Goal: Check status

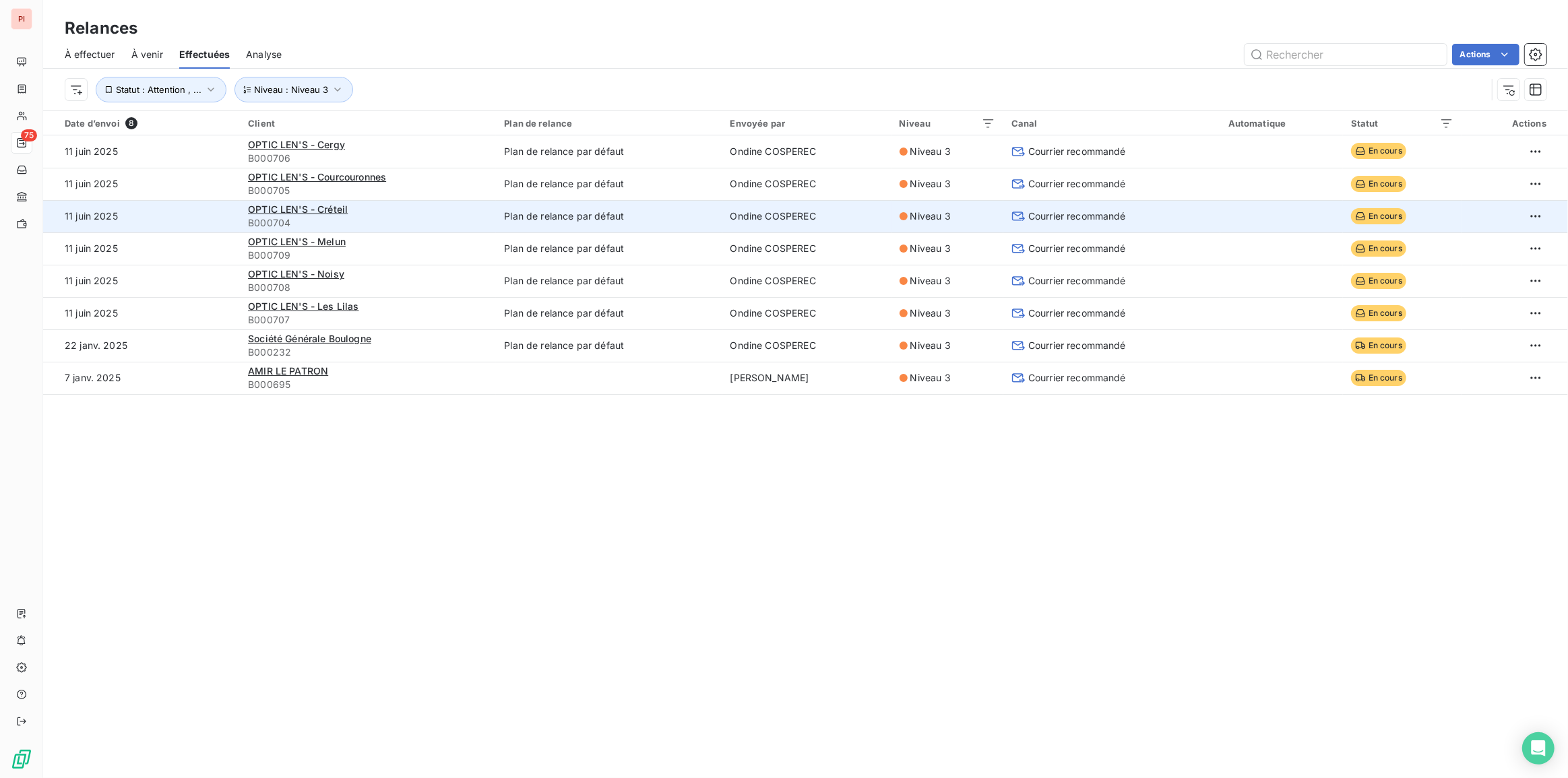
click at [1355, 213] on icon at bounding box center [1360, 216] width 11 height 11
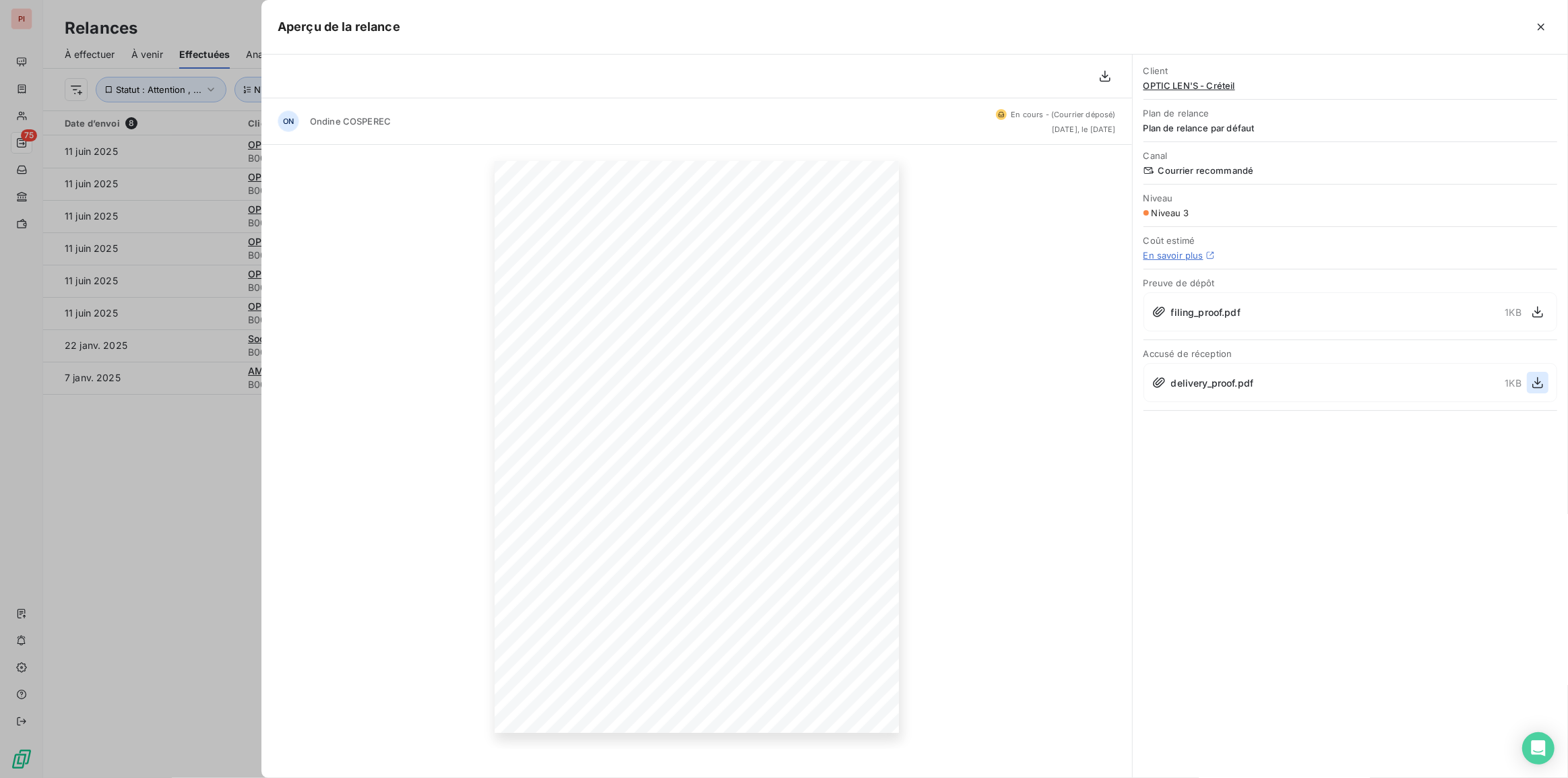
click at [1541, 378] on icon "button" at bounding box center [1538, 383] width 13 height 13
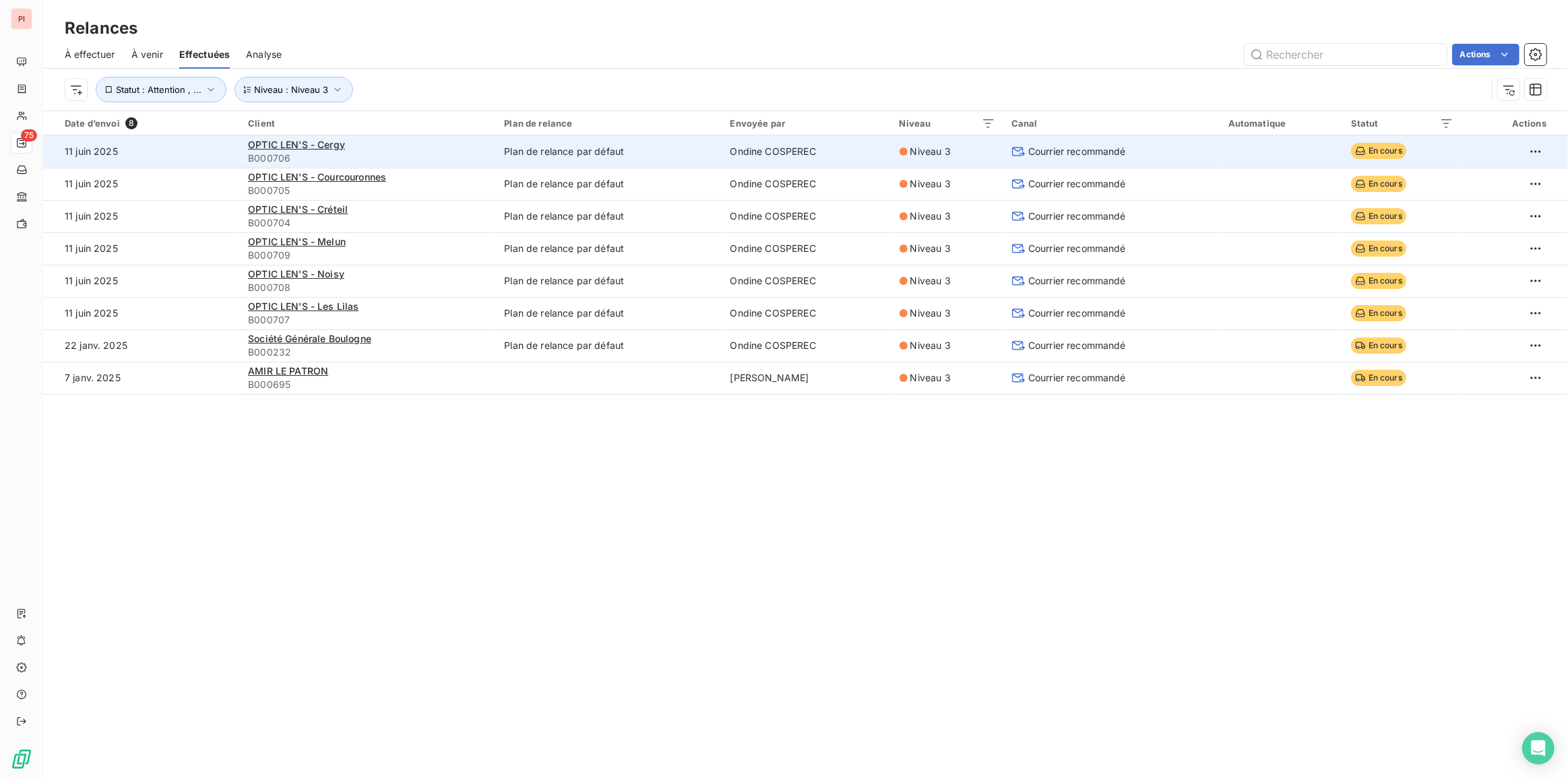
click at [1290, 147] on td at bounding box center [1281, 151] width 122 height 32
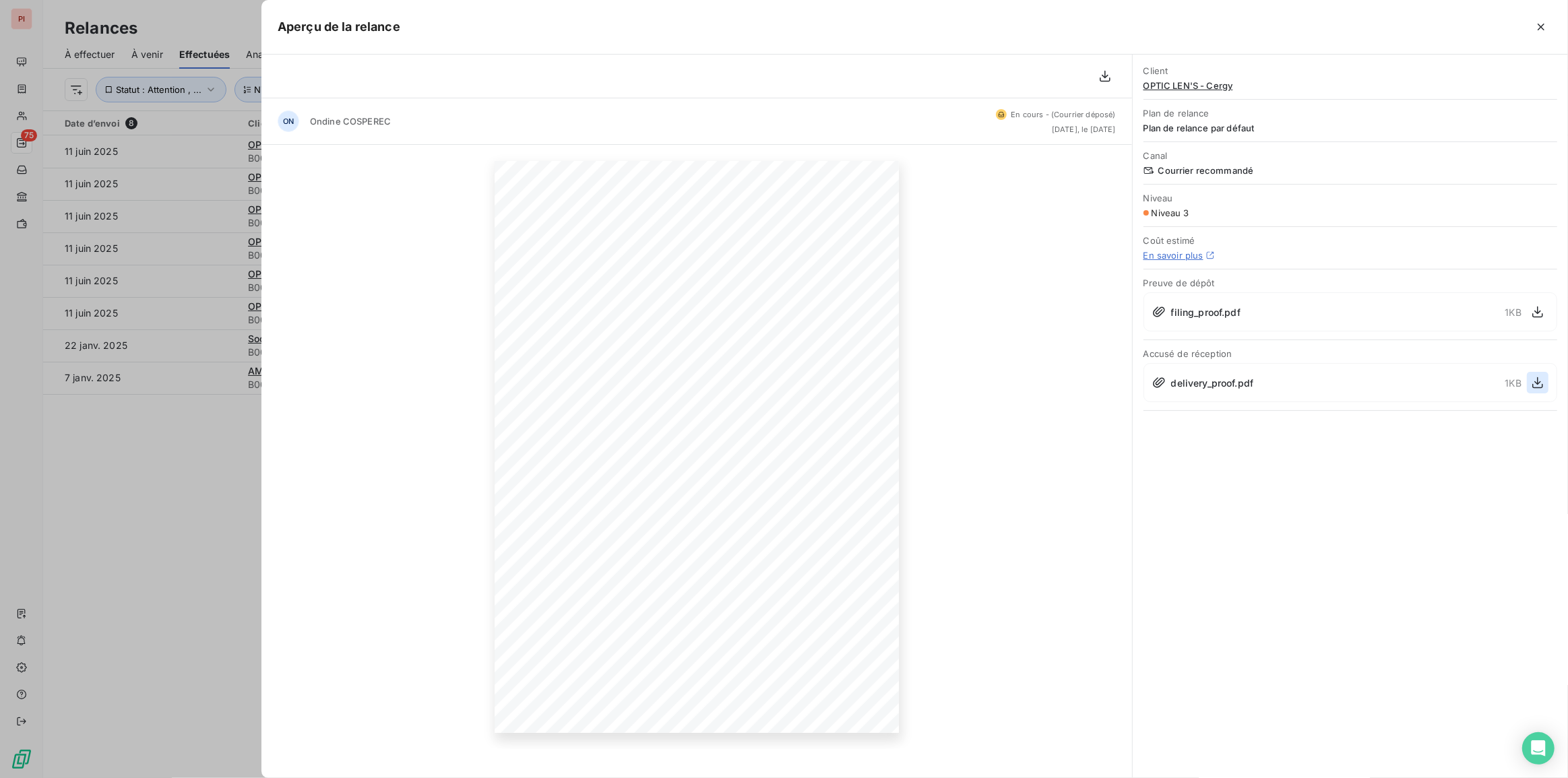
click at [1548, 380] on div "delivery_proof.pdf 1 KB" at bounding box center [1350, 382] width 414 height 39
click at [1545, 379] on button "button" at bounding box center [1538, 383] width 22 height 22
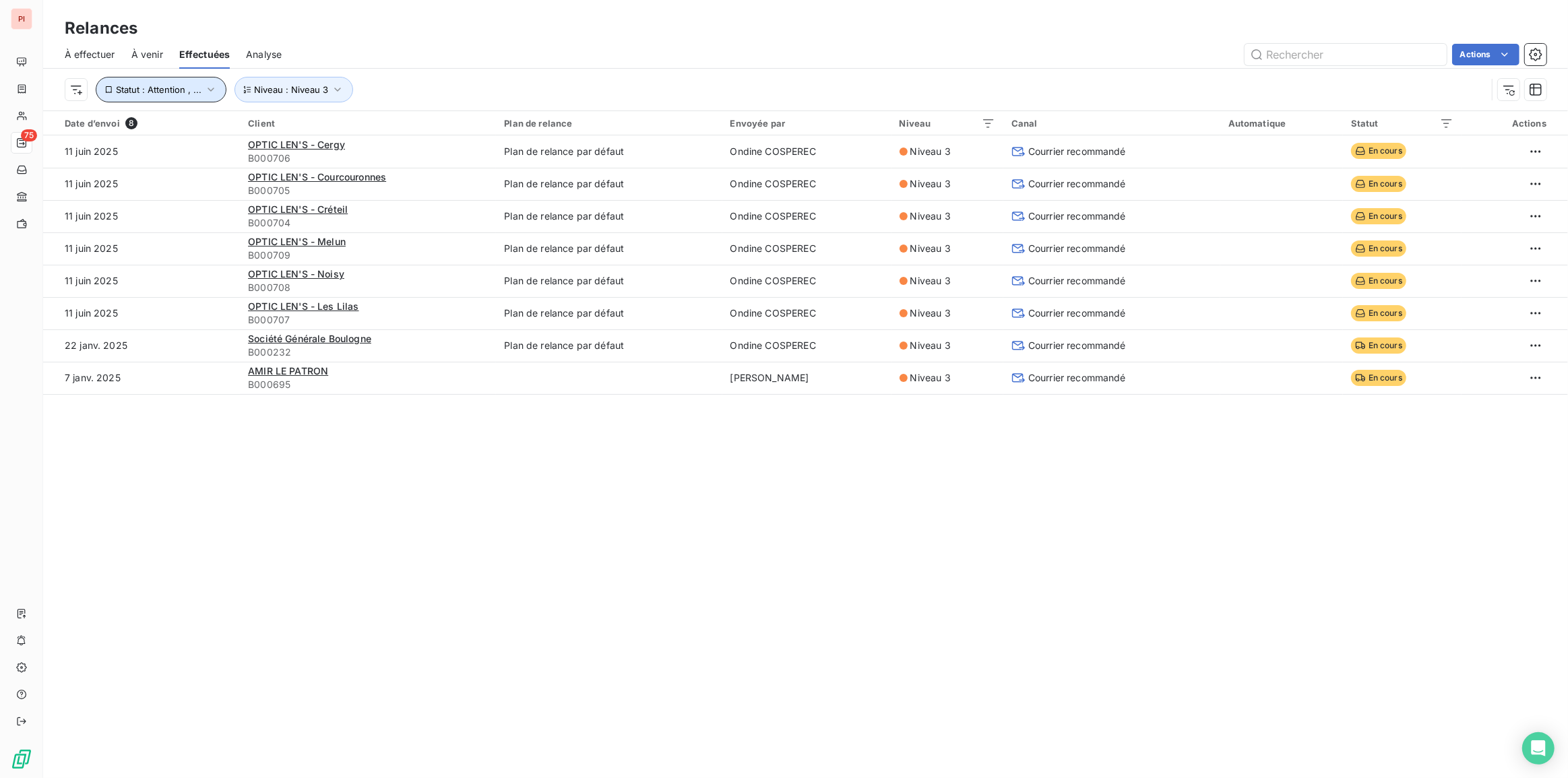
click at [186, 88] on span "Statut : Attention , ..." at bounding box center [158, 89] width 86 height 11
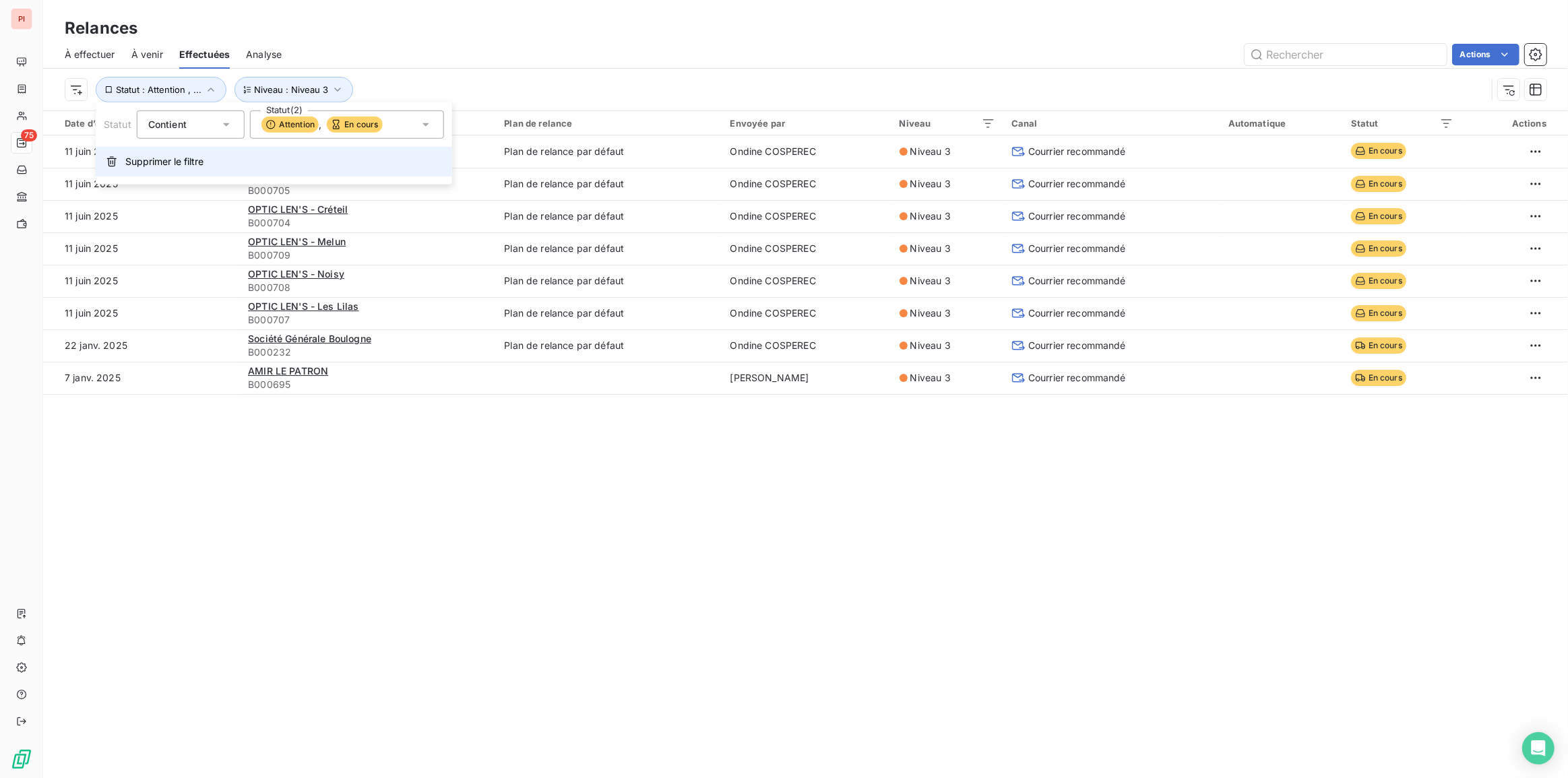
click at [182, 157] on span "Supprimer le filtre" at bounding box center [165, 161] width 78 height 13
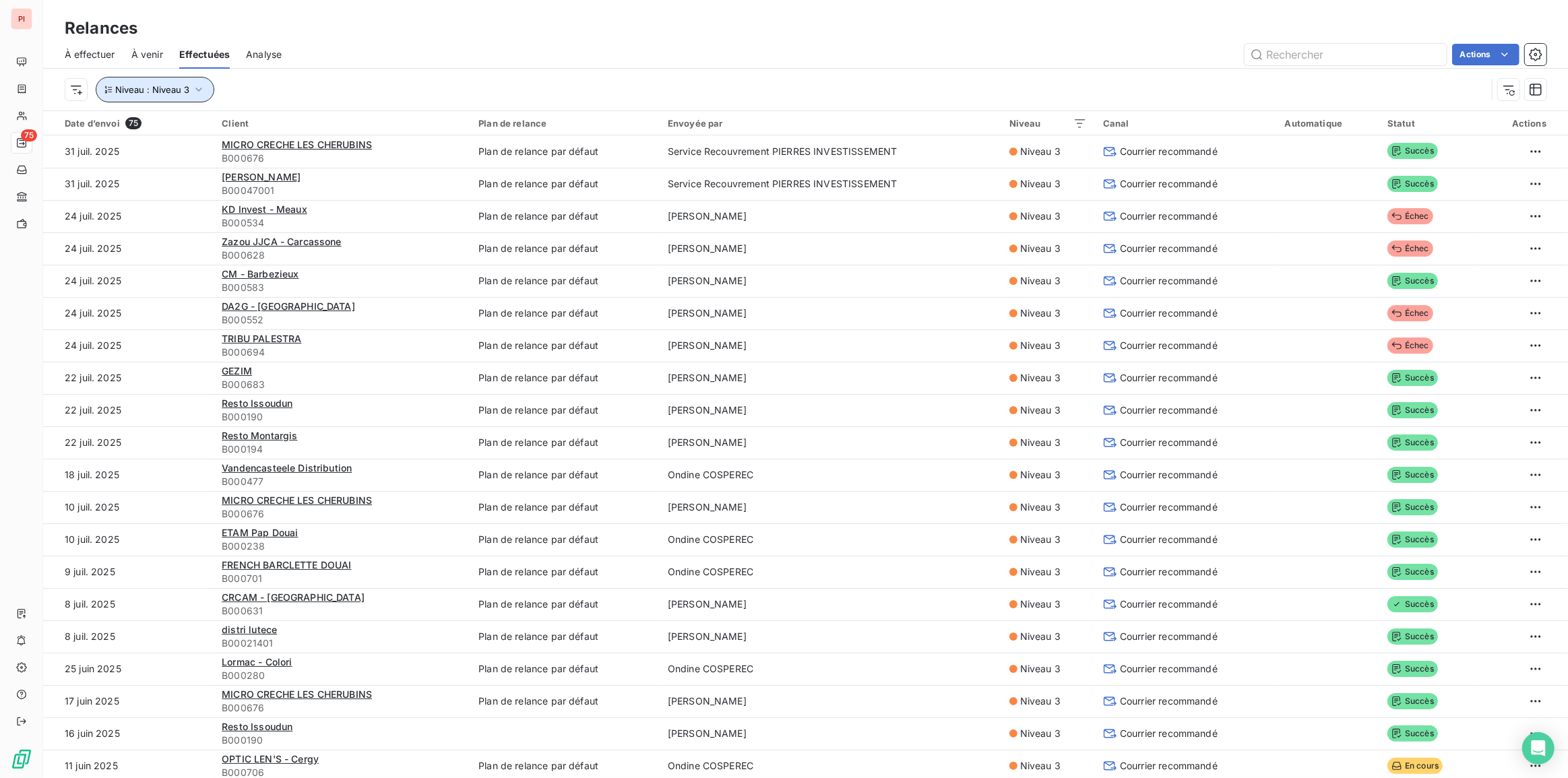
click at [183, 89] on span "Niveau : Niveau 3" at bounding box center [151, 89] width 74 height 11
click at [1408, 121] on div "Statut" at bounding box center [1429, 123] width 83 height 11
click at [1388, 157] on div at bounding box center [1352, 159] width 194 height 28
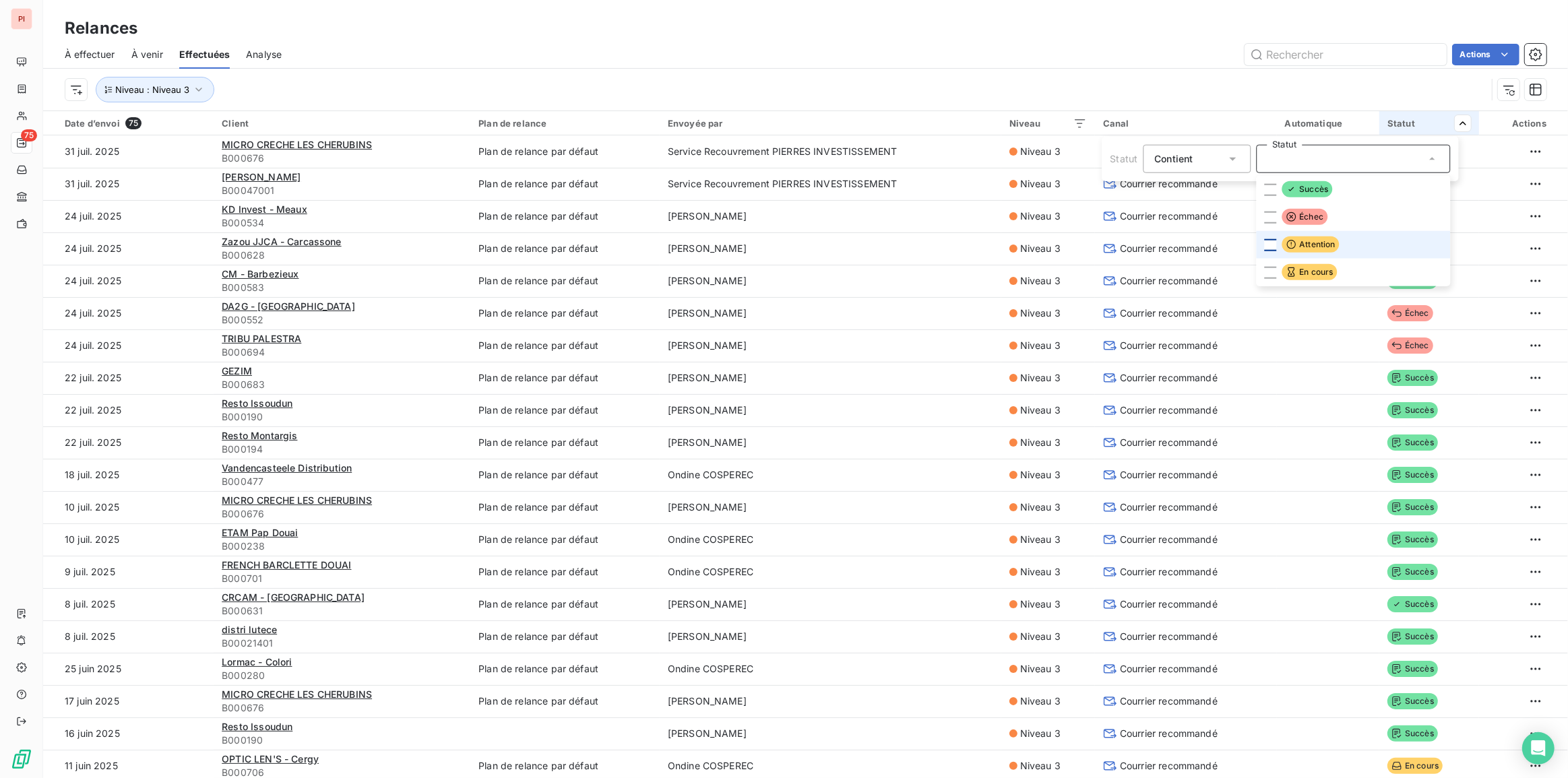
click at [1269, 245] on div at bounding box center [1270, 245] width 12 height 12
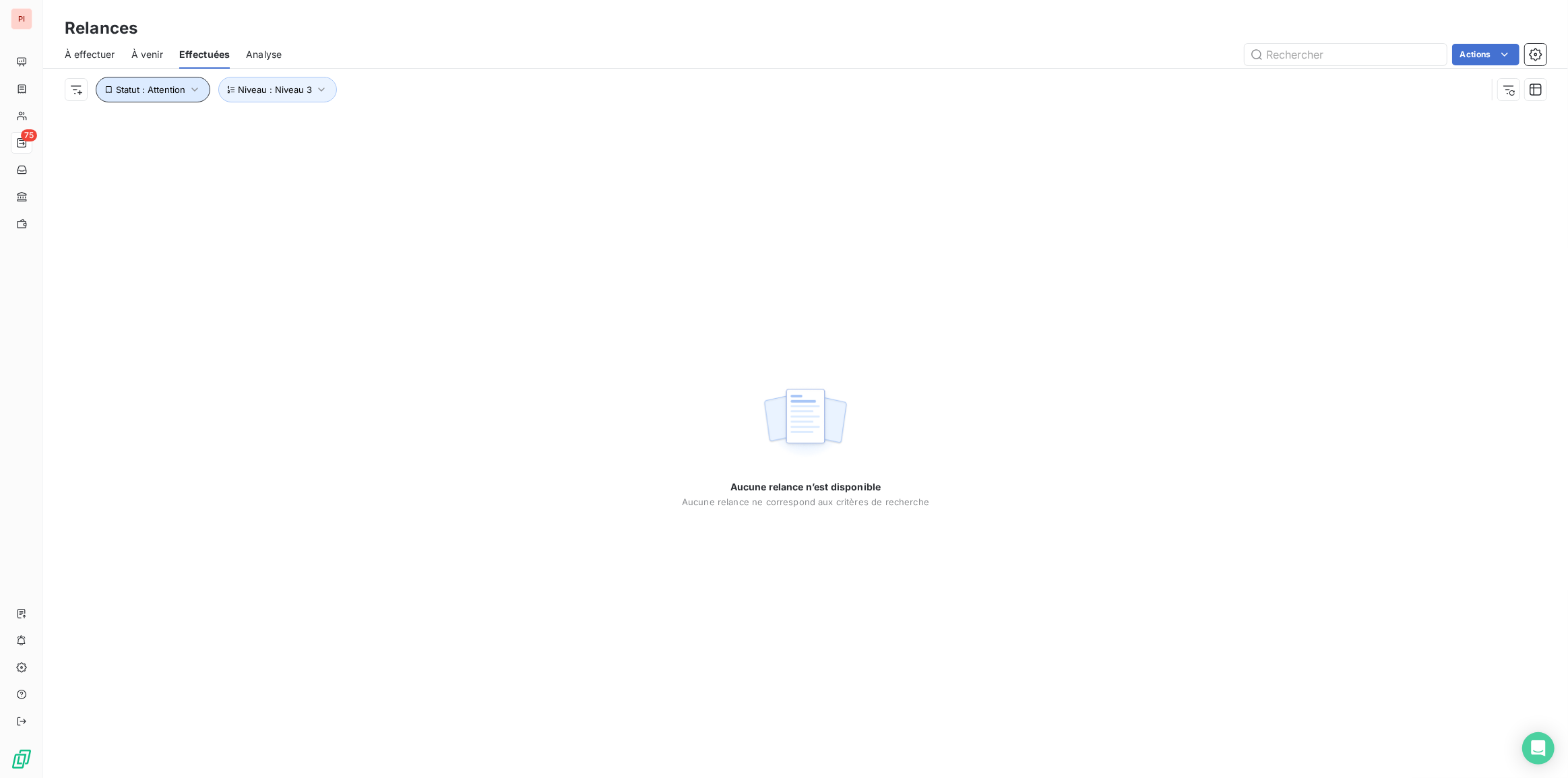
click at [166, 84] on span "Statut : Attention" at bounding box center [150, 89] width 69 height 11
click at [435, 128] on div "Attention" at bounding box center [346, 125] width 194 height 28
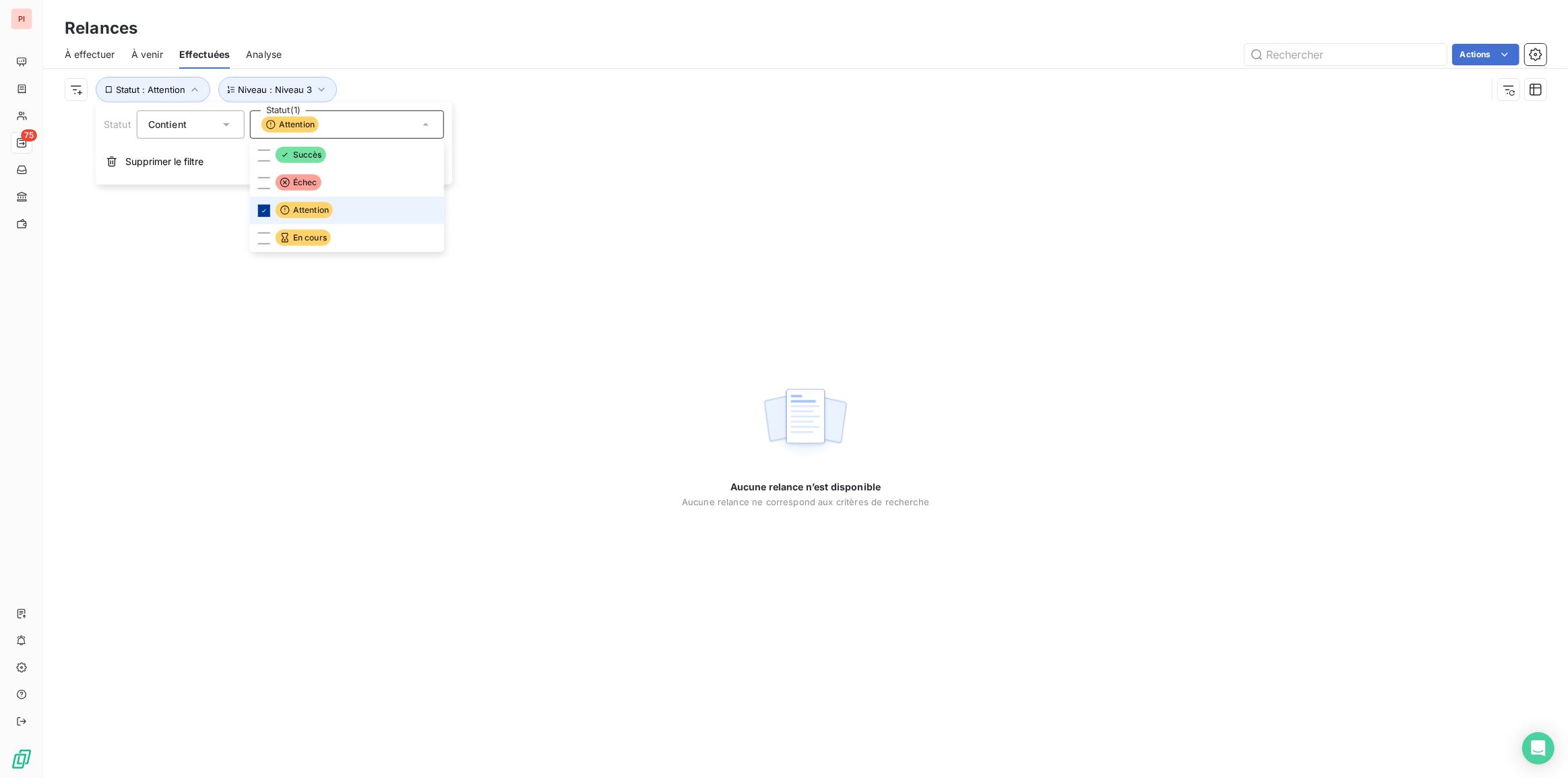
click at [265, 211] on icon at bounding box center [265, 211] width 8 height 8
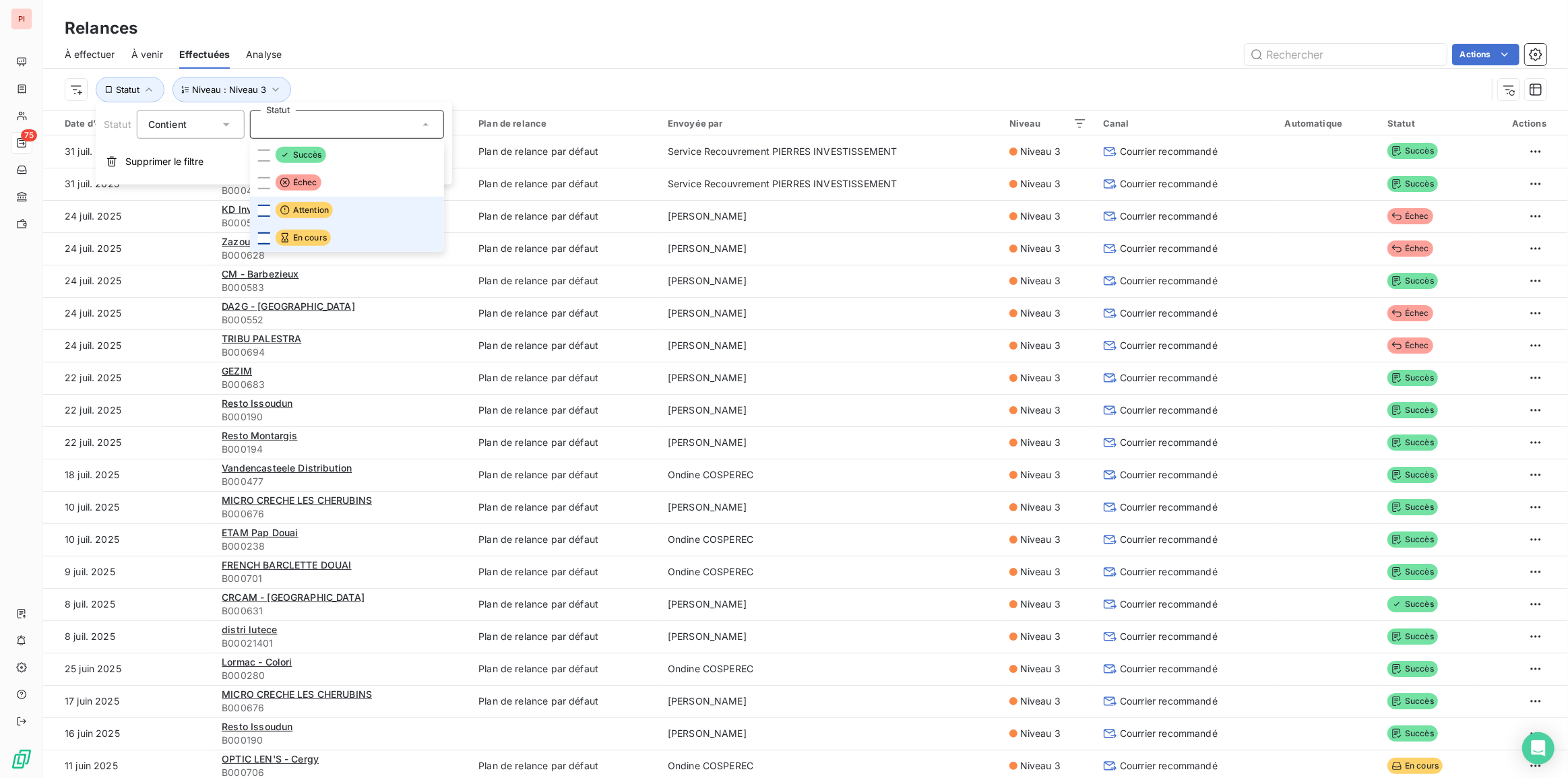
click at [263, 235] on div at bounding box center [264, 238] width 12 height 12
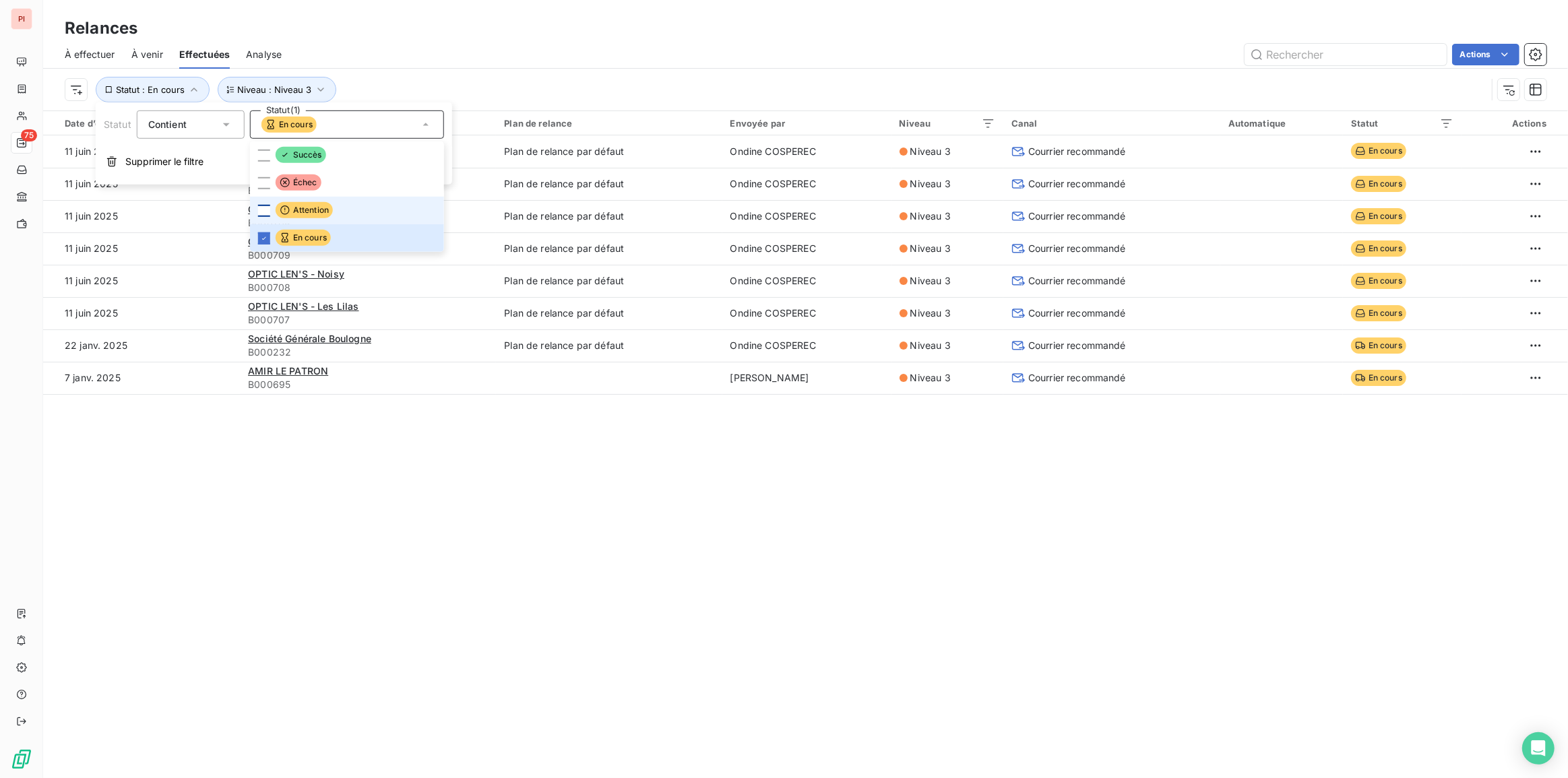
click at [1005, 83] on div "Niveau : Niveau 3 Statut : En cours" at bounding box center [776, 89] width 1422 height 26
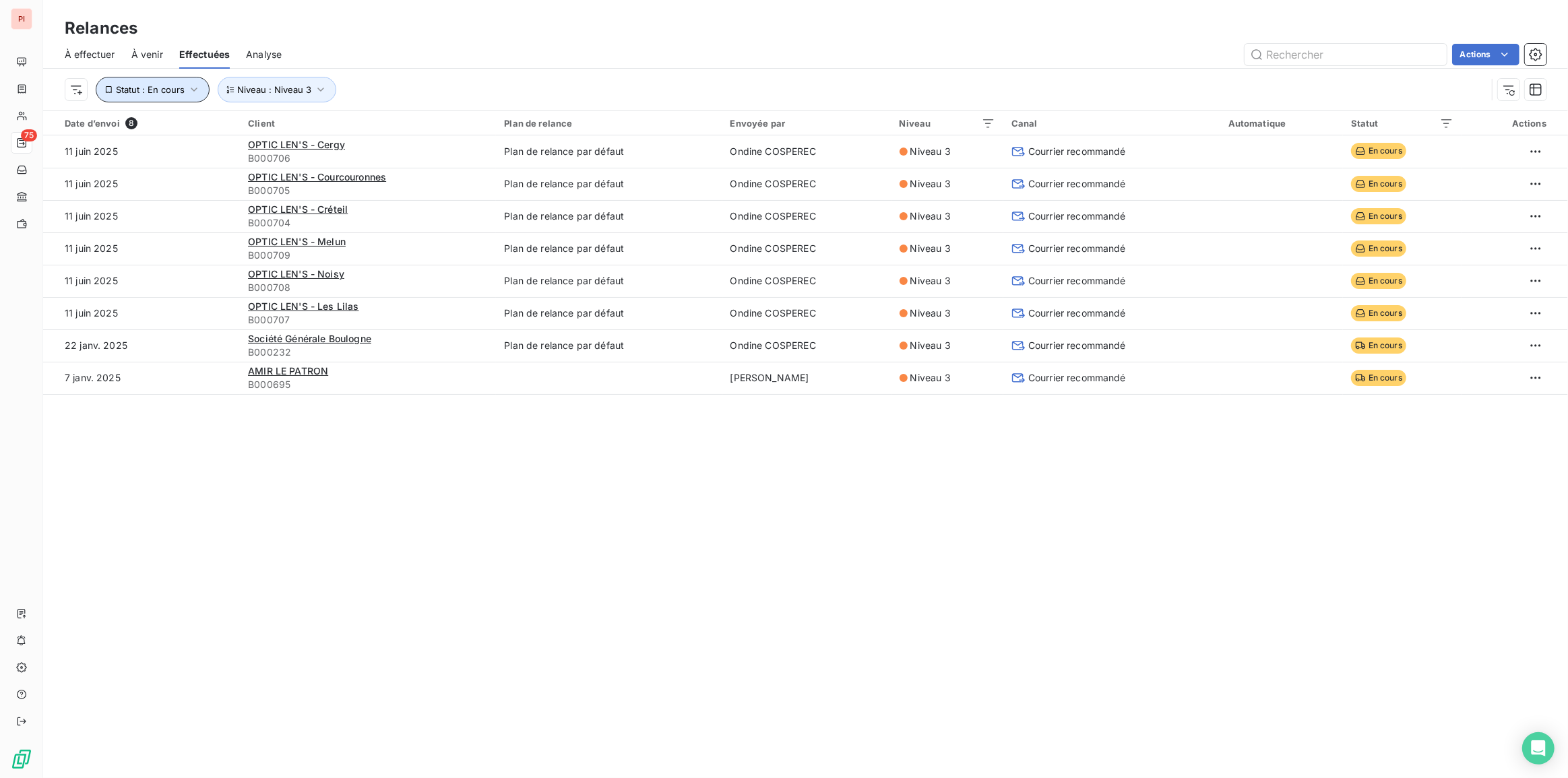
drag, startPoint x: 140, startPoint y: 86, endPoint x: 151, endPoint y: 87, distance: 11.0
click at [141, 86] on span "Statut : En cours" at bounding box center [150, 89] width 69 height 11
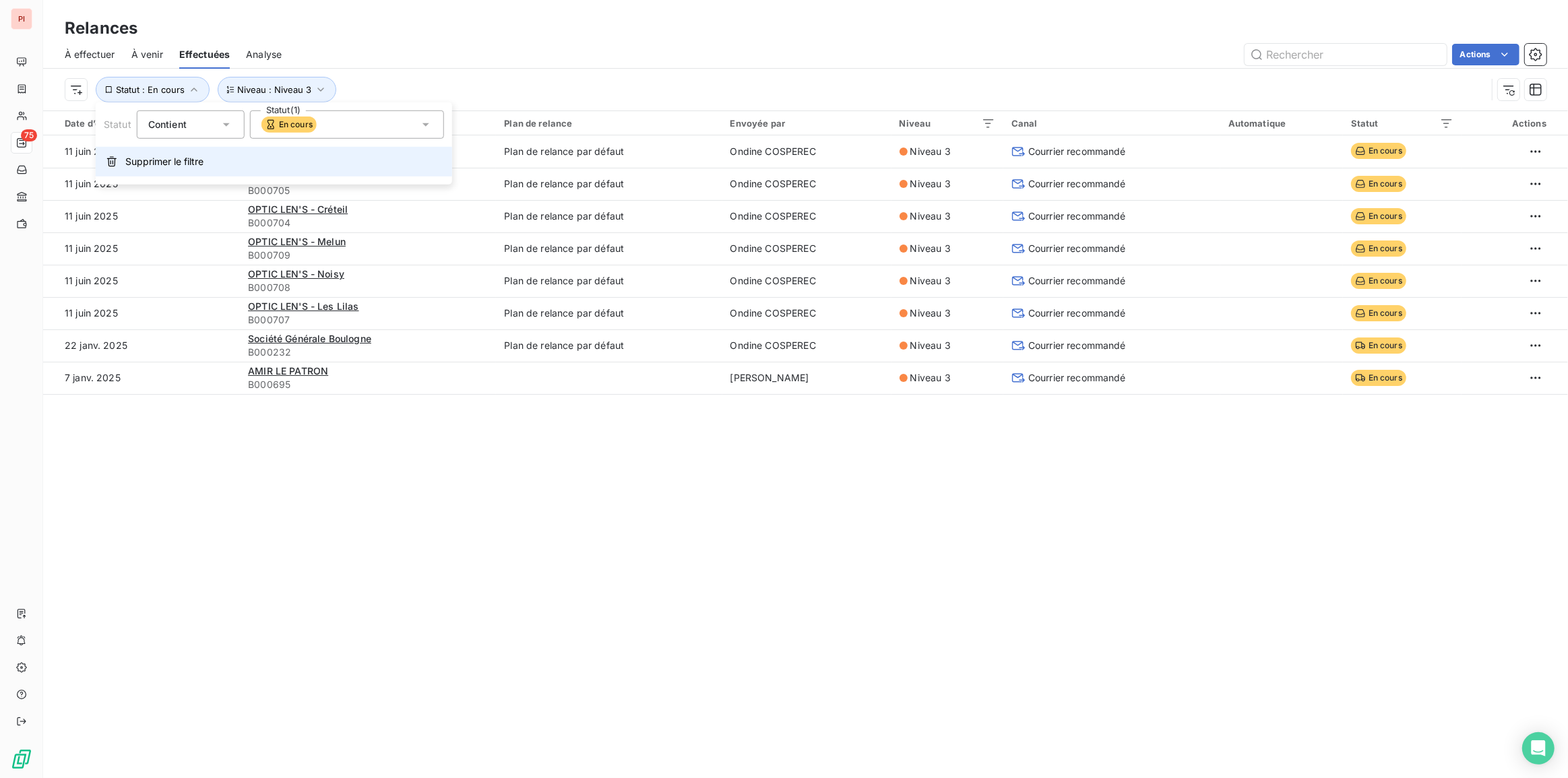
click at [184, 161] on span "Supprimer le filtre" at bounding box center [165, 161] width 78 height 13
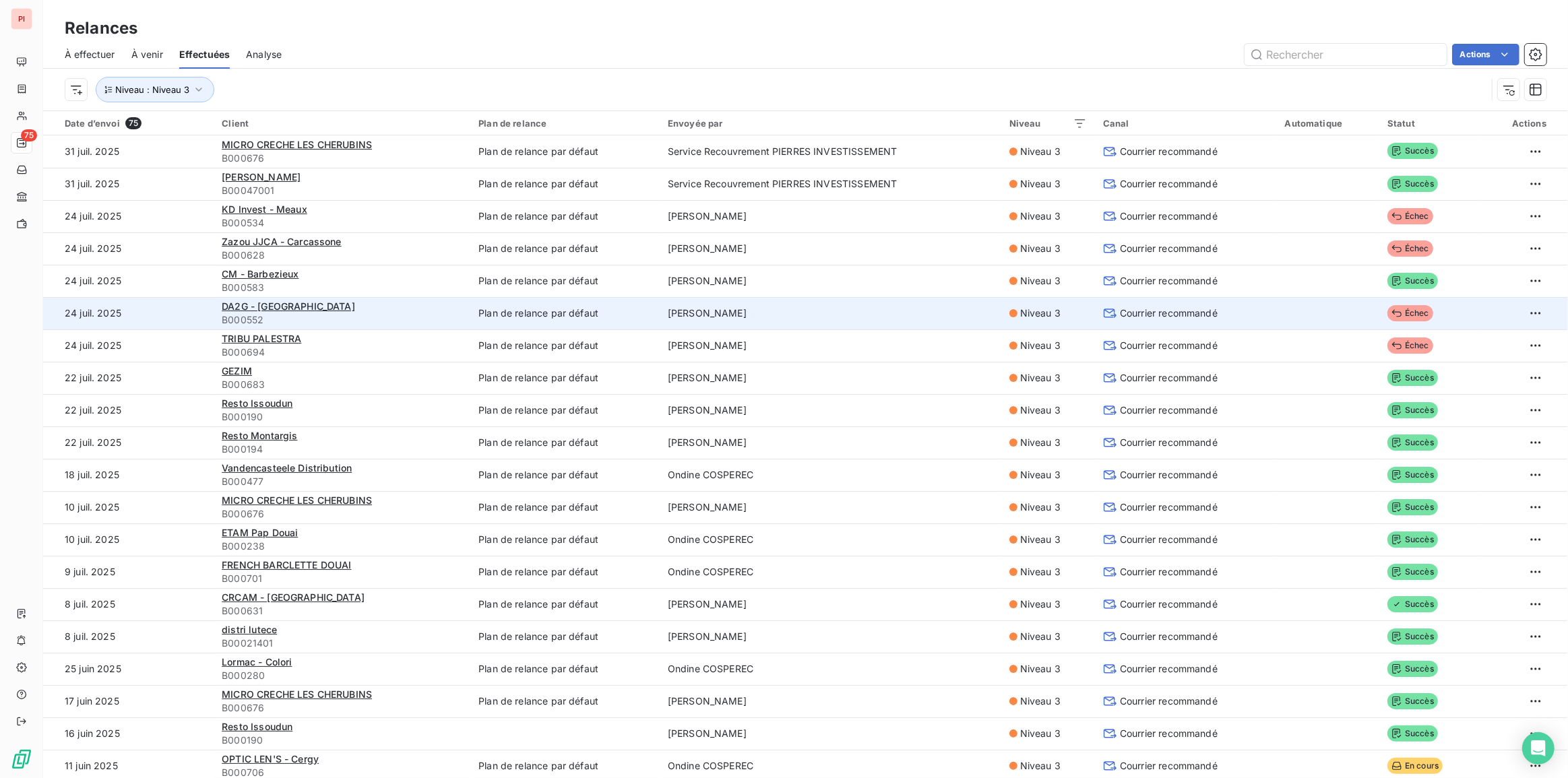
click at [1277, 307] on td at bounding box center [1327, 313] width 102 height 32
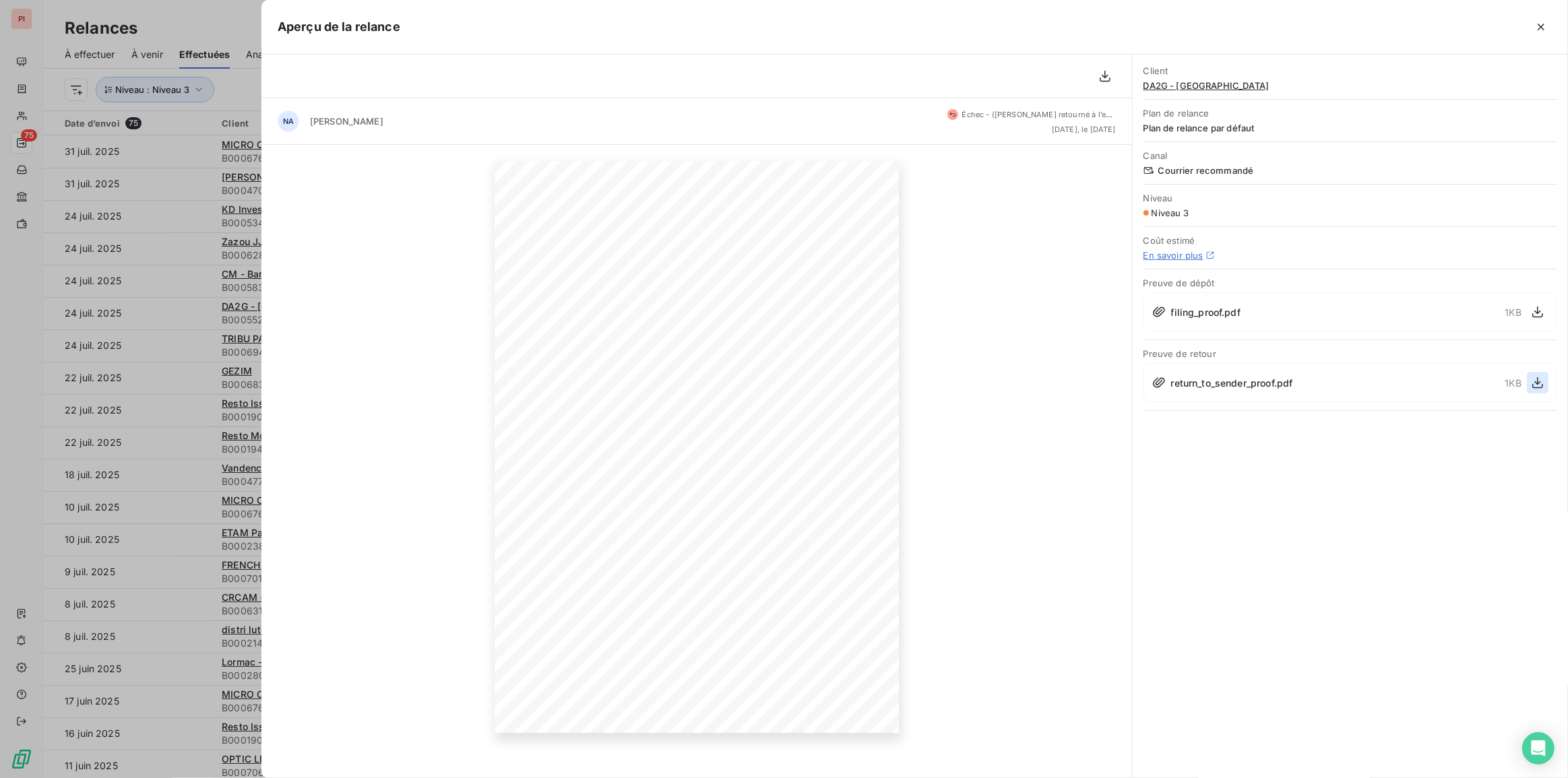
click at [1544, 384] on icon "button" at bounding box center [1538, 383] width 13 height 13
